Goal: Check status: Check status

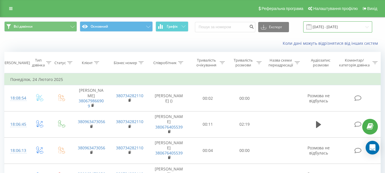
click at [332, 27] on input "[DATE] - [DATE]" at bounding box center [338, 26] width 69 height 11
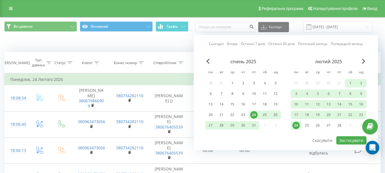
click at [219, 42] on link "Сьогодні" at bounding box center [216, 43] width 15 height 5
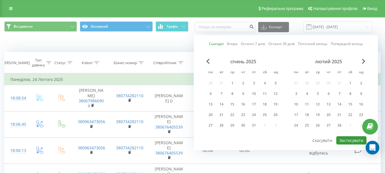
click at [344, 140] on button "Застосувати" at bounding box center [352, 140] width 30 height 8
type input "[DATE] - [DATE]"
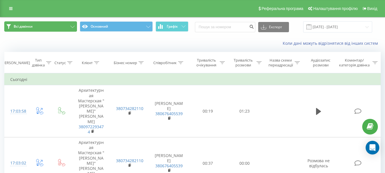
click at [48, 30] on button "Всі дзвінки" at bounding box center [40, 26] width 73 height 10
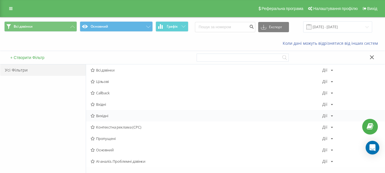
click at [105, 115] on span "Вихідні" at bounding box center [207, 116] width 232 height 4
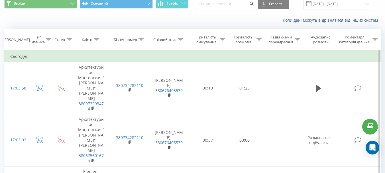
scroll to position [16, 0]
